Goal: Find contact information: Find contact information

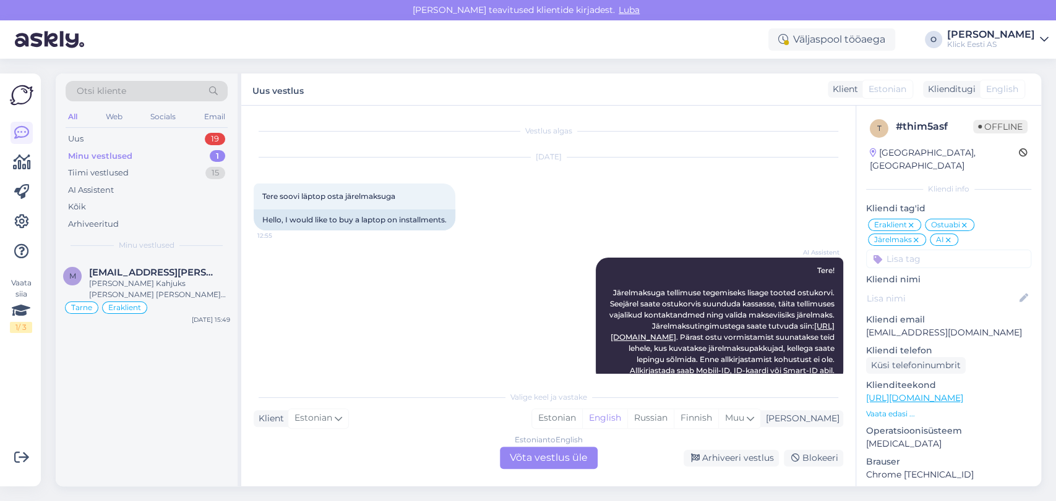
scroll to position [770, 0]
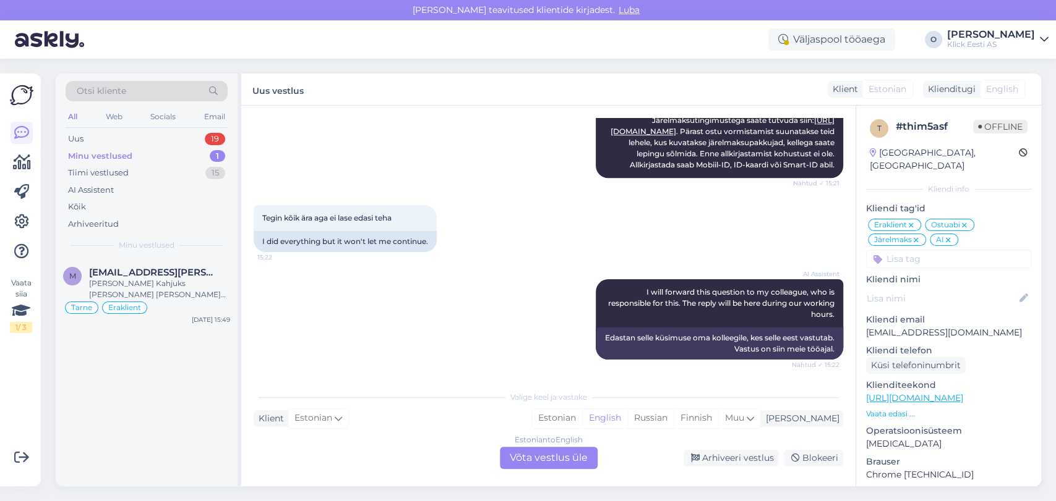
click at [156, 135] on div "Uus 19" at bounding box center [147, 138] width 162 height 17
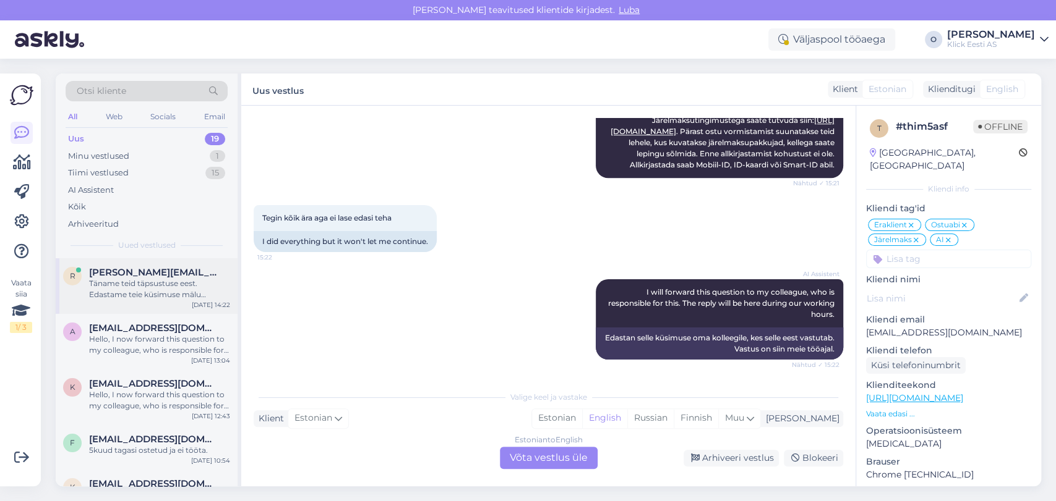
click at [142, 275] on span "[PERSON_NAME][EMAIL_ADDRESS][PERSON_NAME][DOMAIN_NAME]" at bounding box center [153, 272] width 129 height 11
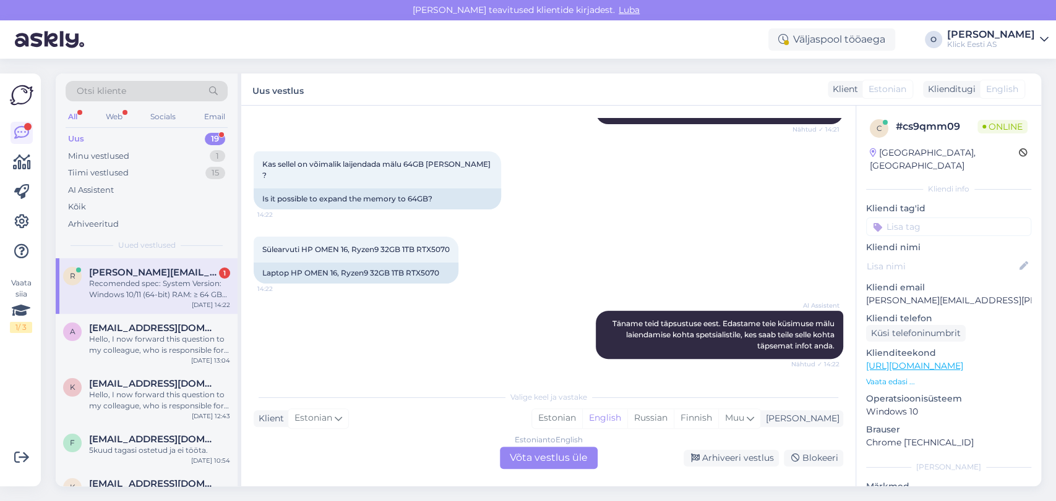
scroll to position [333, 0]
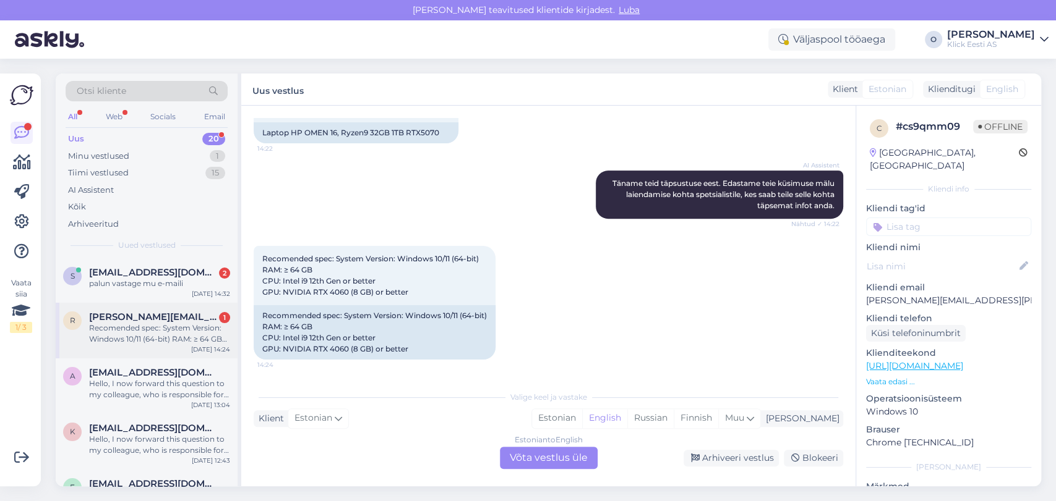
click at [135, 327] on div "Recomended spec: System Version: Windows 10/11 (64-bit) RAM: ≥ 64 GB CPU: Intel…" at bounding box center [159, 334] width 141 height 22
click at [151, 270] on span "[EMAIL_ADDRESS][DOMAIN_NAME]" at bounding box center [153, 272] width 129 height 11
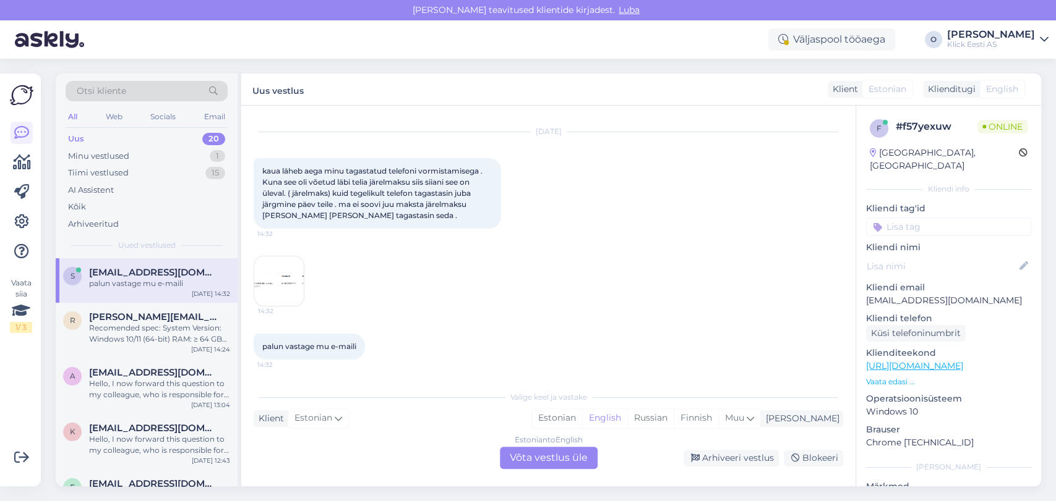
click at [260, 278] on img at bounding box center [278, 281] width 49 height 49
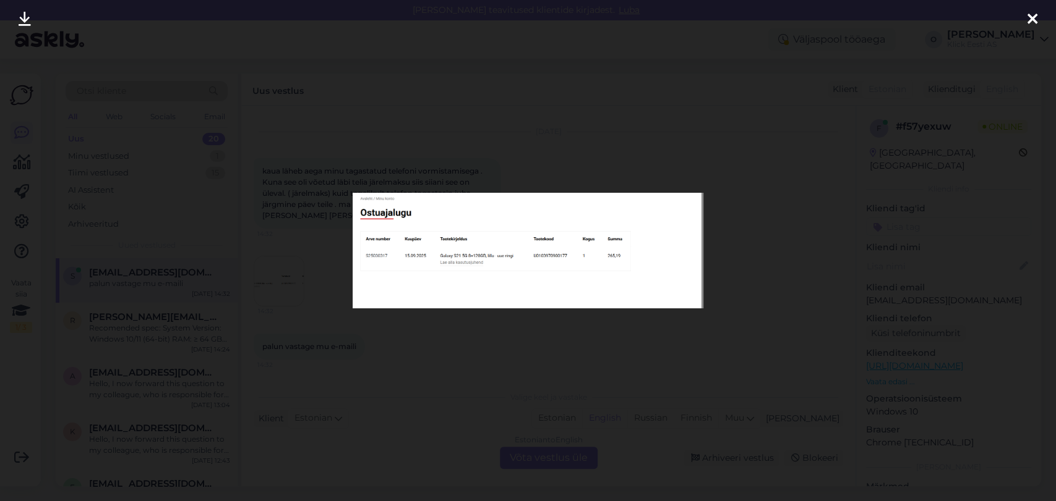
click at [478, 254] on img at bounding box center [527, 251] width 351 height 116
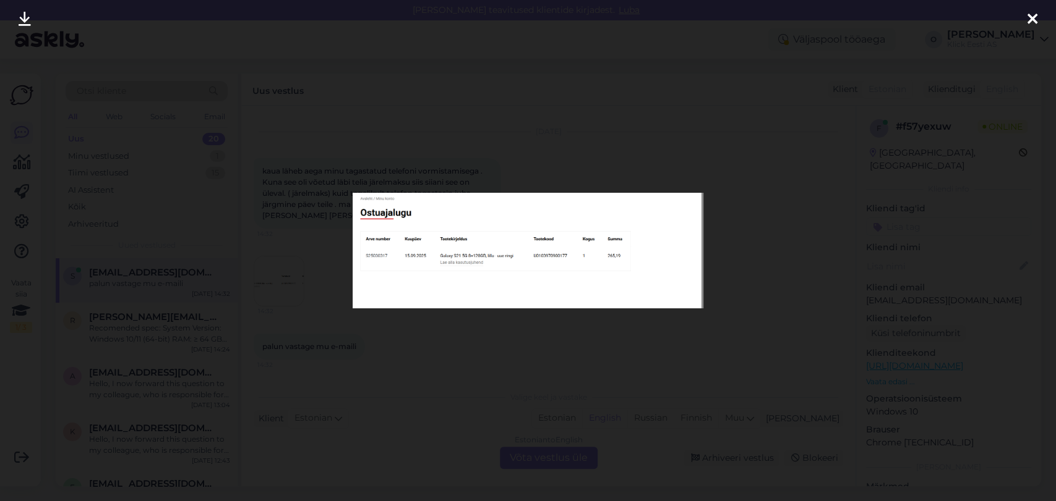
click at [478, 254] on img at bounding box center [527, 251] width 351 height 116
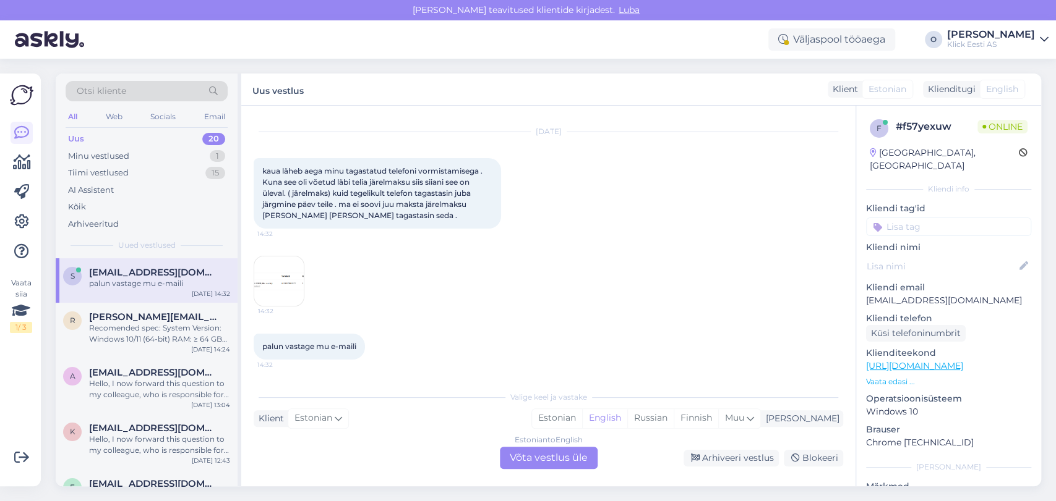
click at [898, 294] on p "[EMAIL_ADDRESS][DOMAIN_NAME]" at bounding box center [948, 300] width 165 height 13
copy p "[EMAIL_ADDRESS][DOMAIN_NAME]"
